Goal: Navigation & Orientation: Find specific page/section

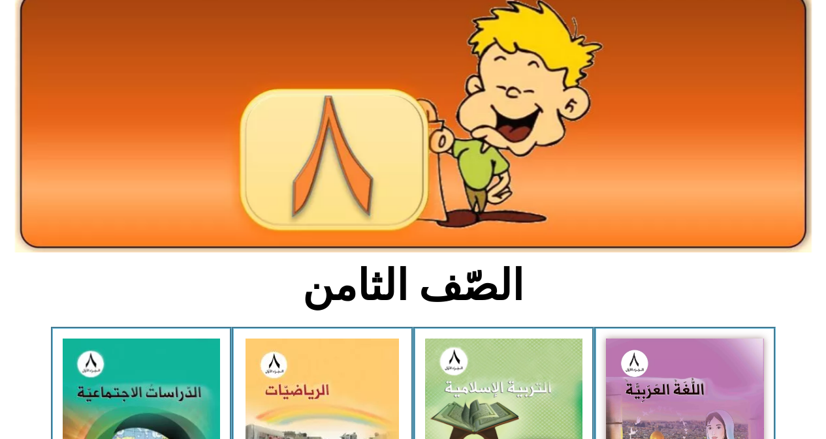
scroll to position [89, 0]
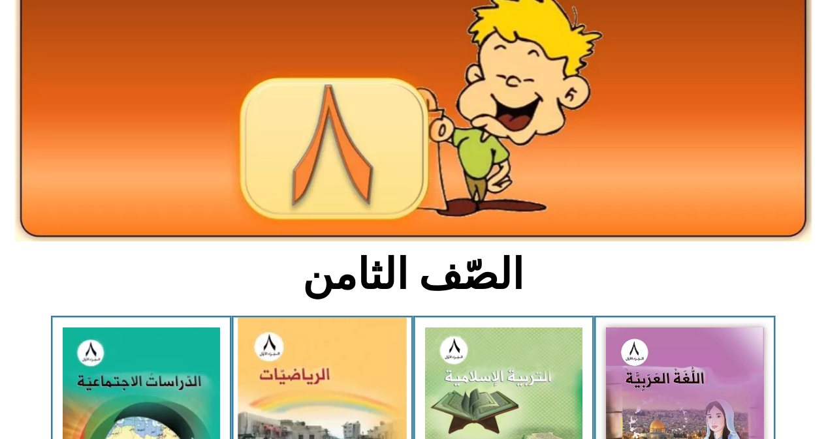
click at [364, 343] on img at bounding box center [322, 425] width 169 height 215
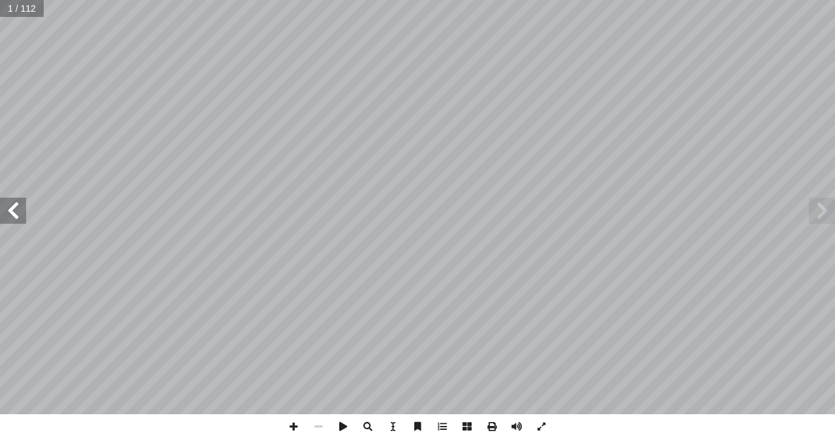
click at [16, 210] on span at bounding box center [13, 211] width 26 height 26
click at [3, 217] on span at bounding box center [13, 211] width 26 height 26
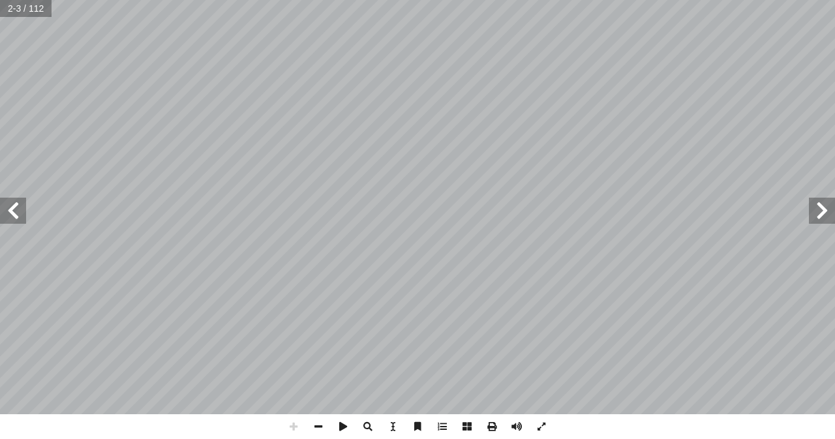
click at [3, 217] on span at bounding box center [13, 211] width 26 height 26
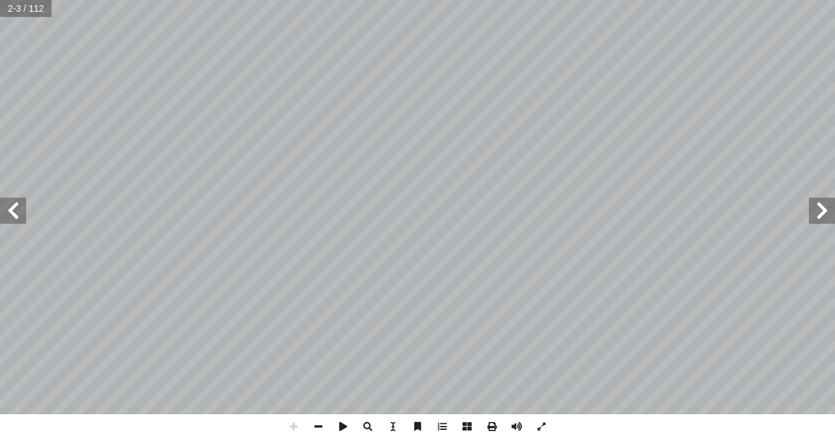
click at [3, 217] on span at bounding box center [13, 211] width 26 height 26
click at [312, 427] on span at bounding box center [318, 426] width 25 height 25
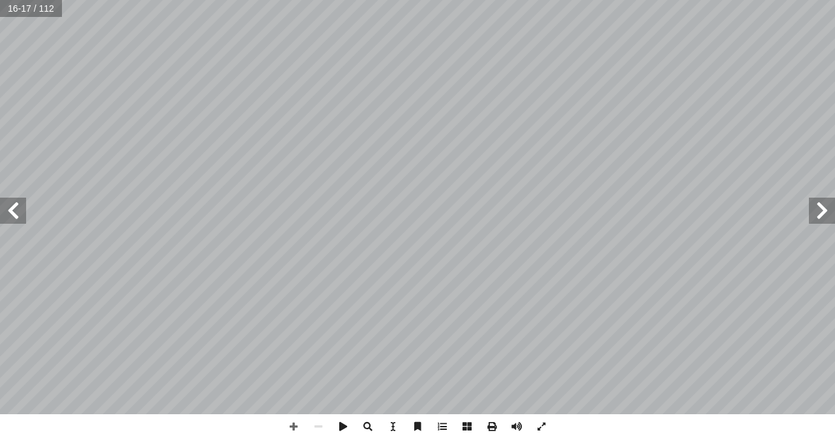
click at [17, 221] on span at bounding box center [13, 211] width 26 height 26
click at [285, 428] on span at bounding box center [293, 426] width 25 height 25
